Goal: Task Accomplishment & Management: Manage account settings

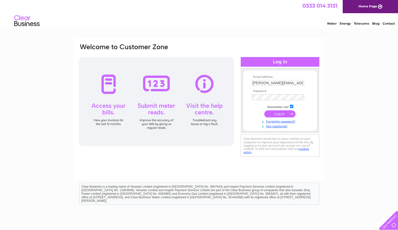
click at [277, 115] on input "submit" at bounding box center [280, 113] width 31 height 7
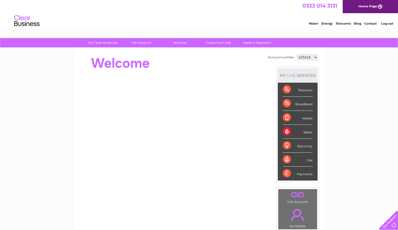
select select "1135094"
click option "1135094" at bounding box center [0, 0] width 0 height 0
click at [144, 42] on link "My Account" at bounding box center [142, 42] width 42 height 9
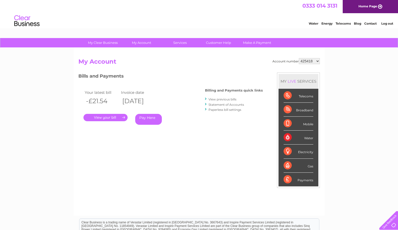
select select "1135094"
click option "1135094" at bounding box center [0, 0] width 0 height 0
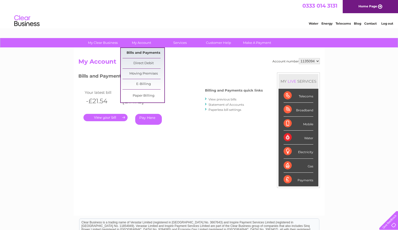
click at [143, 52] on link "Bills and Payments" at bounding box center [144, 53] width 42 height 10
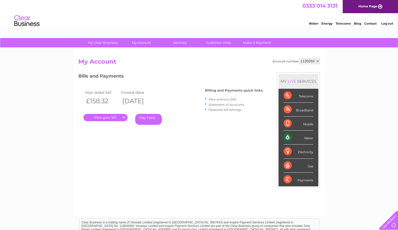
click at [115, 118] on link "." at bounding box center [106, 117] width 44 height 7
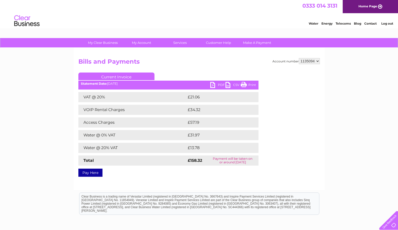
click at [214, 85] on link "PDF" at bounding box center [217, 85] width 15 height 7
click at [385, 24] on link "Log out" at bounding box center [388, 24] width 12 height 4
